Goal: Transaction & Acquisition: Purchase product/service

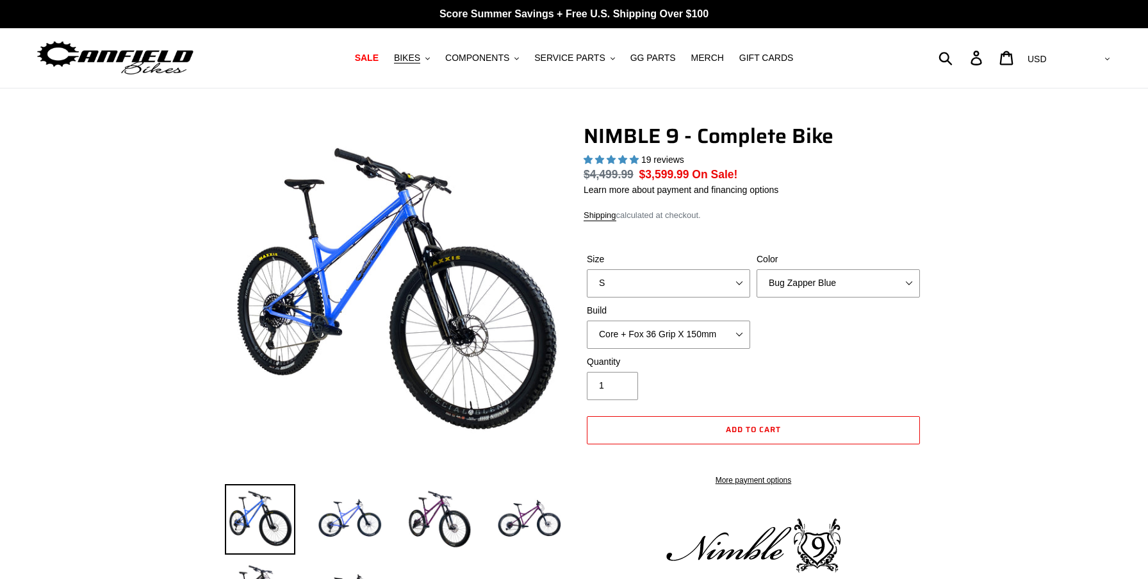
select select "highest-rating"
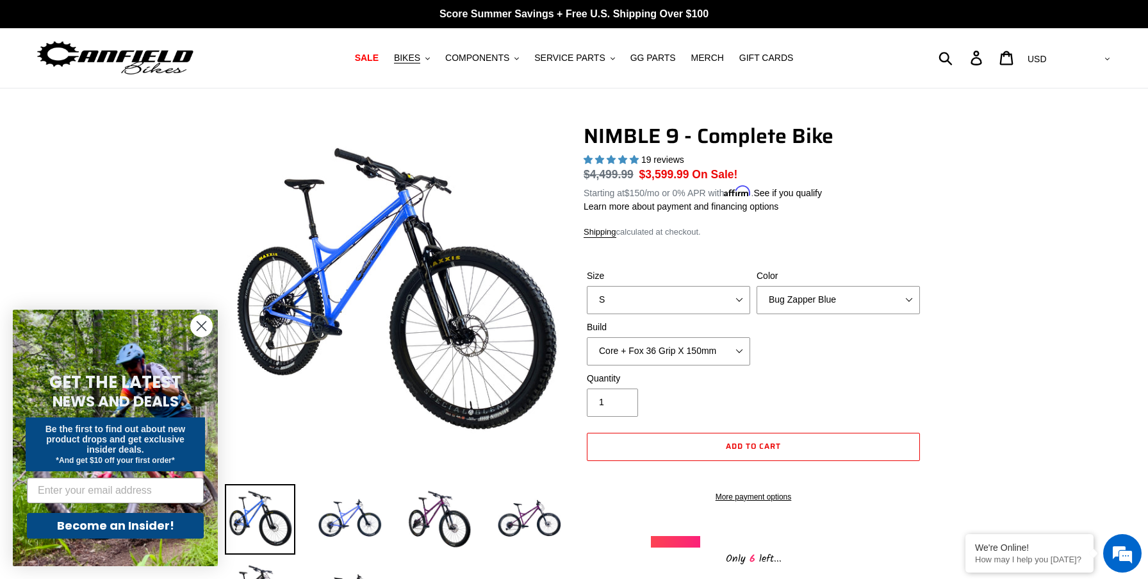
click at [204, 322] on icon "Close dialog" at bounding box center [201, 326] width 9 height 9
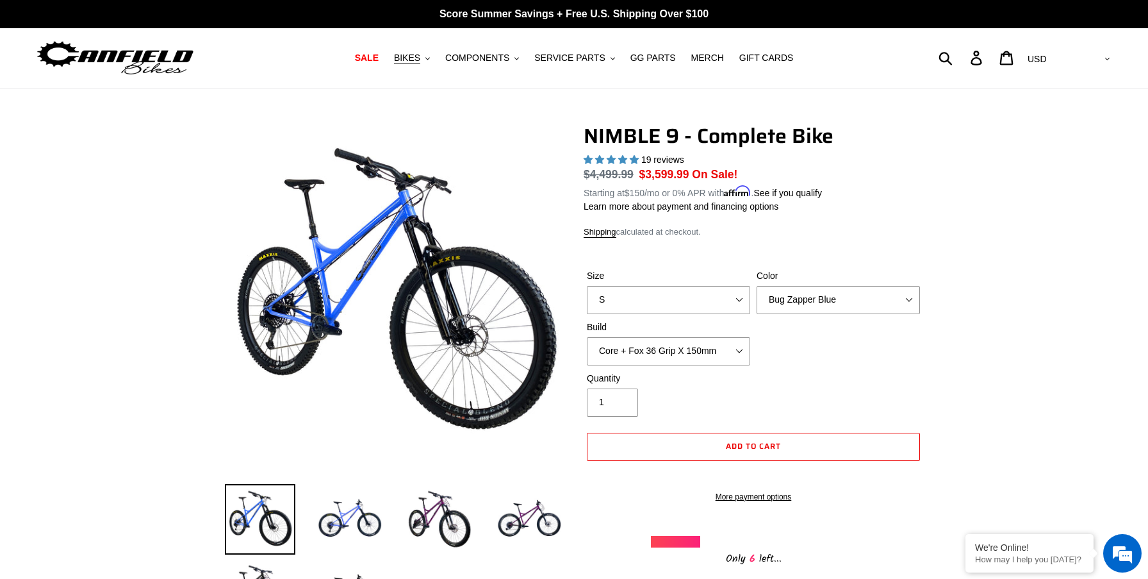
click at [154, 62] on img at bounding box center [115, 58] width 160 height 40
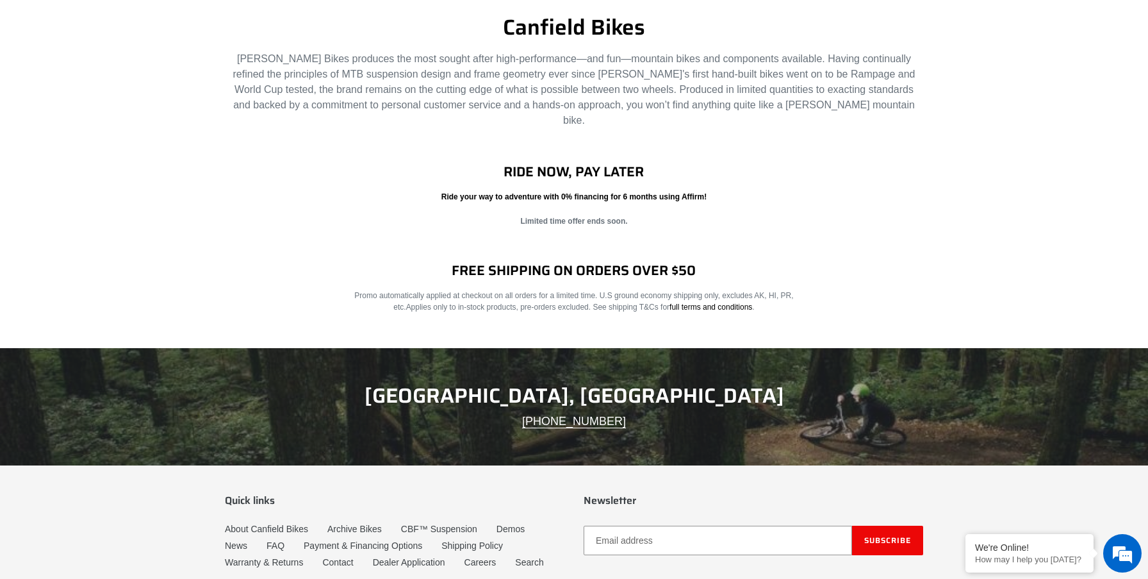
scroll to position [2021, 0]
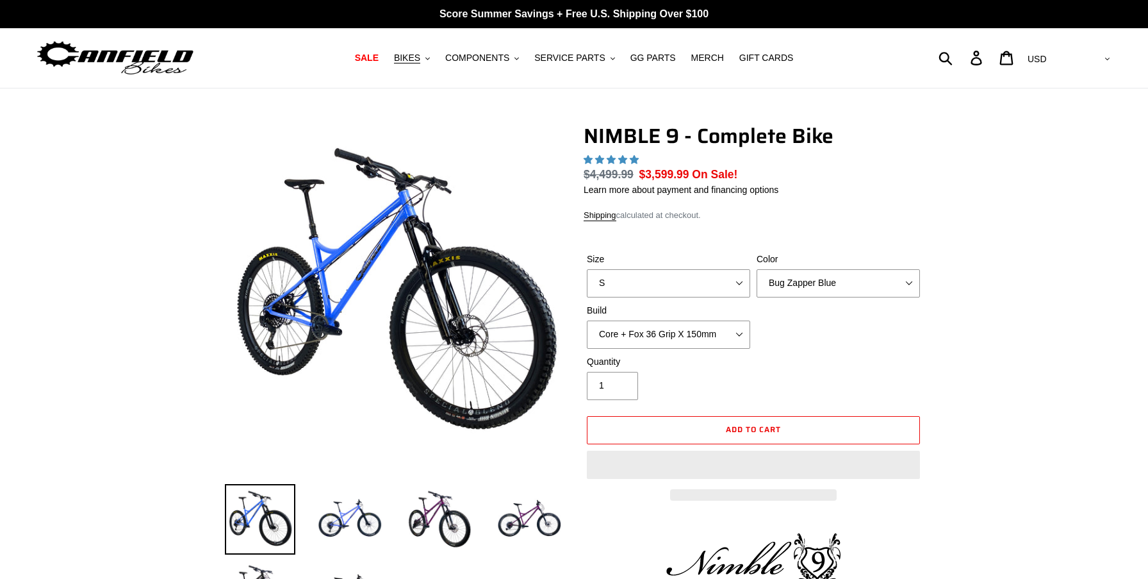
select select "highest-rating"
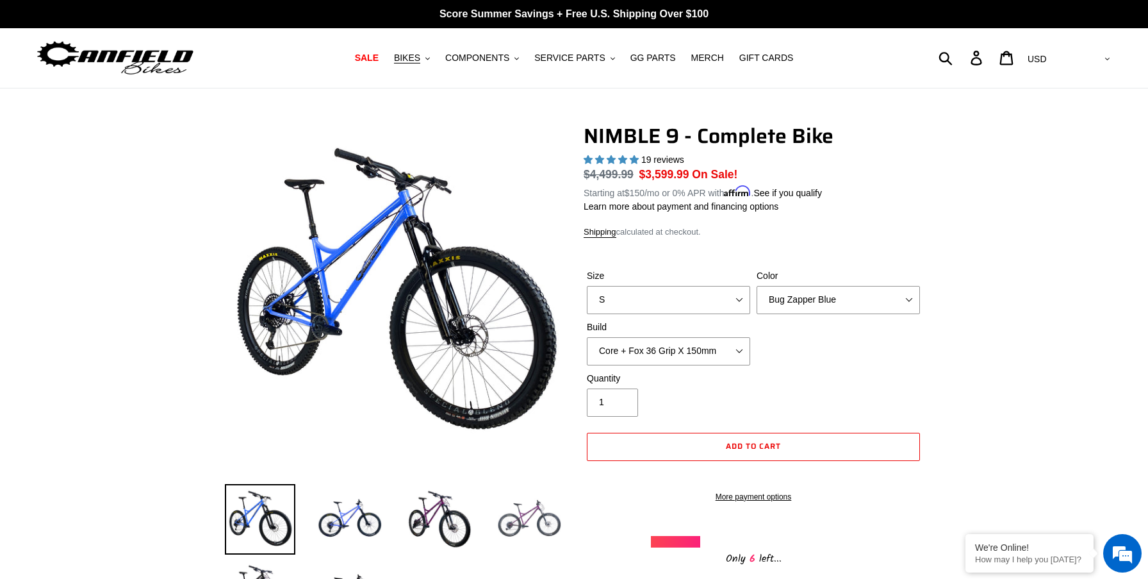
click at [536, 531] on img at bounding box center [529, 519] width 70 height 70
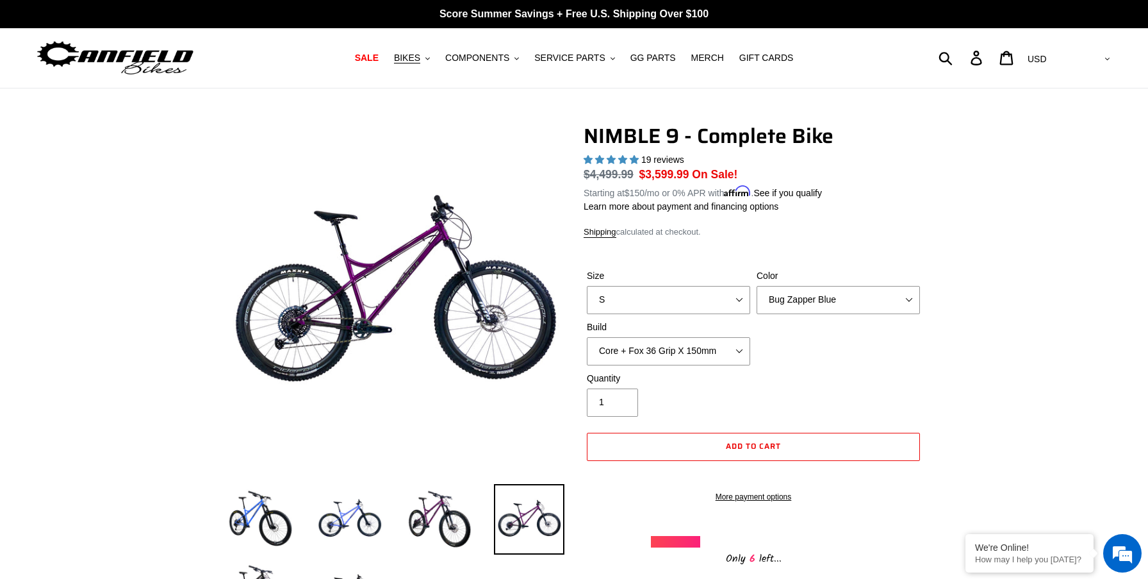
click at [487, 520] on li at bounding box center [520, 522] width 90 height 74
click at [464, 513] on img at bounding box center [439, 519] width 70 height 70
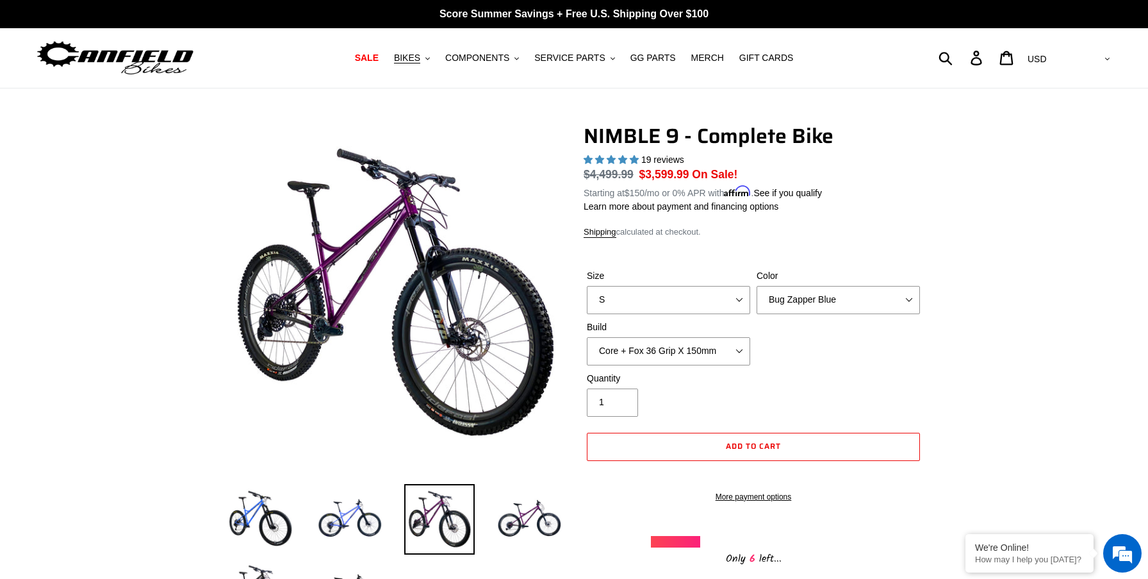
click at [390, 508] on li at bounding box center [430, 522] width 90 height 74
click at [359, 511] on img at bounding box center [350, 519] width 70 height 70
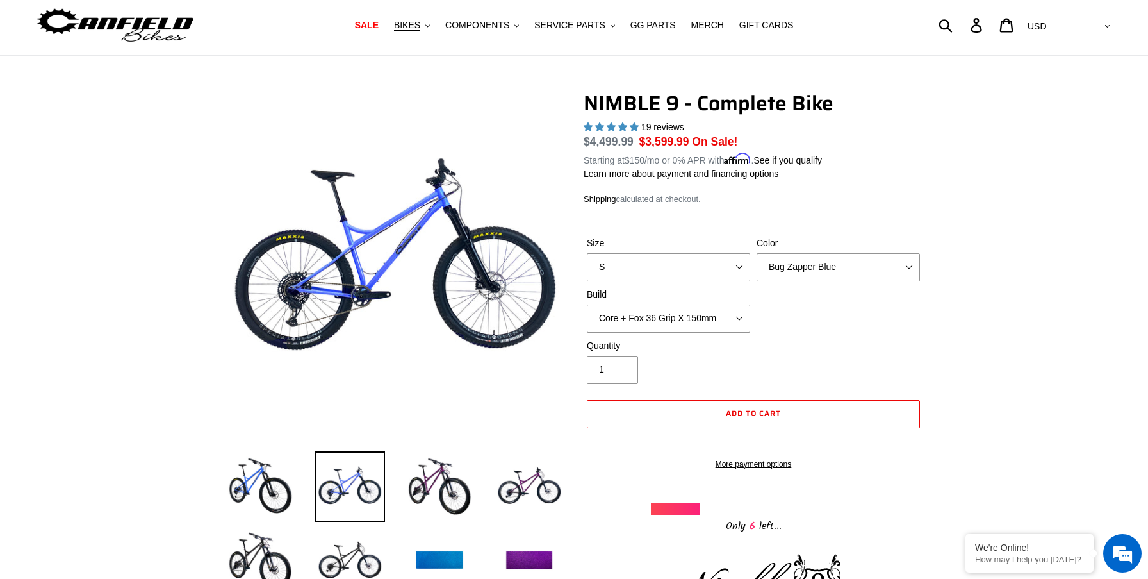
scroll to position [40, 0]
